Goal: Find specific page/section: Find specific page/section

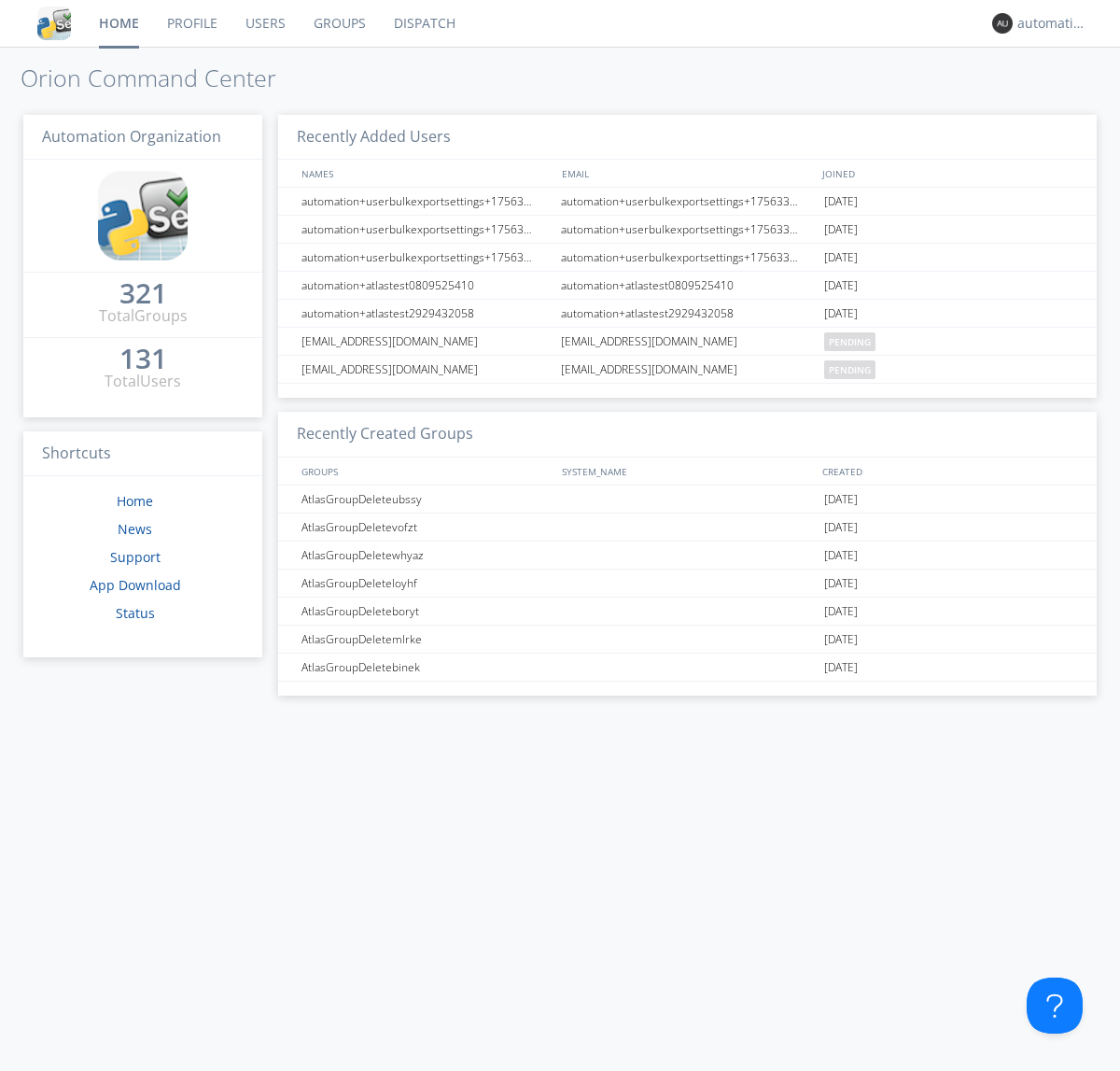
click at [423, 23] on link "Dispatch" at bounding box center [425, 23] width 90 height 47
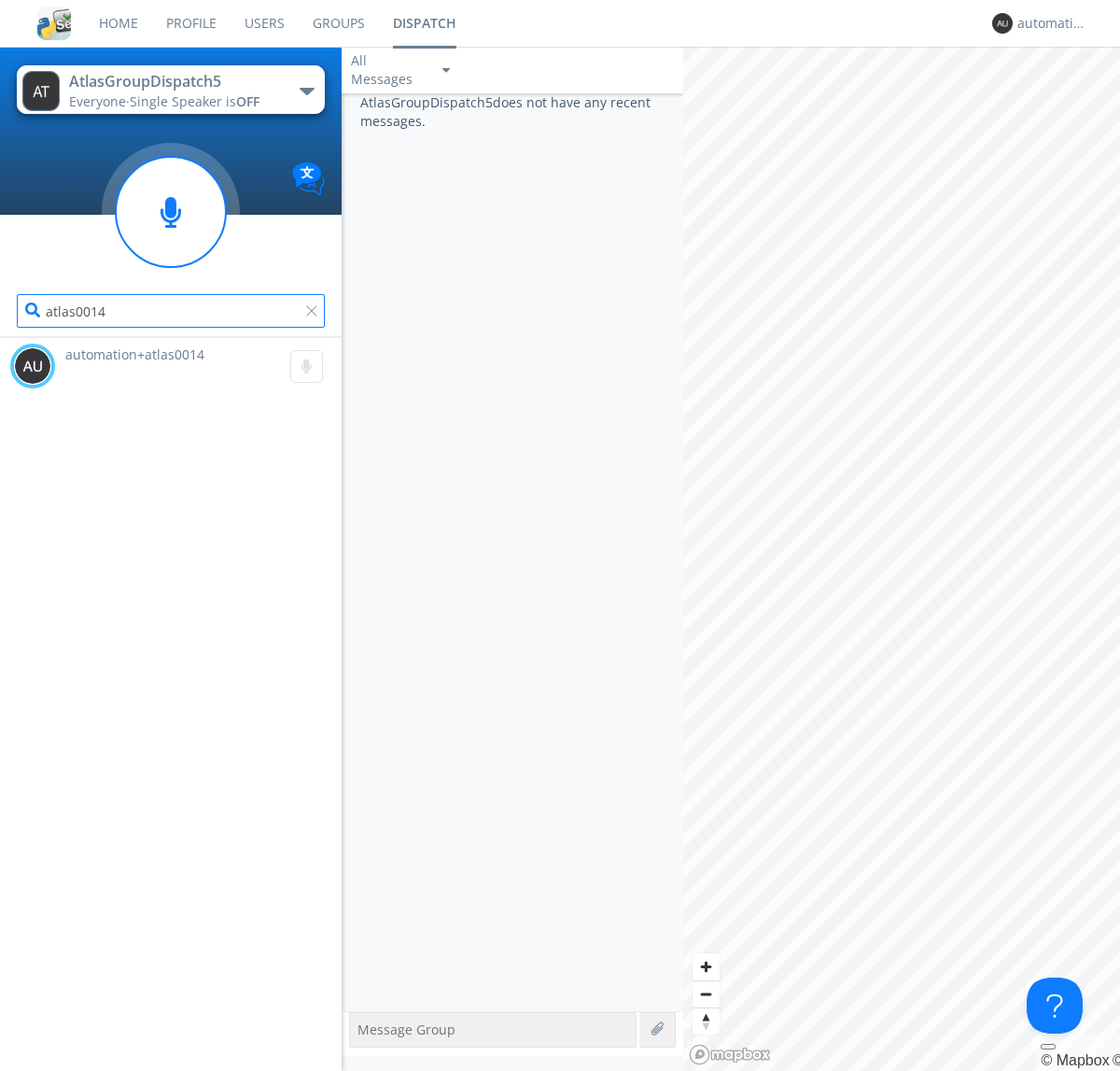
type input "atlas0014"
click at [1047, 23] on div "automation+atlas0015" at bounding box center [1052, 23] width 70 height 18
click at [1062, 98] on div "Log Out" at bounding box center [1062, 99] width 96 height 34
